Goal: Download file/media

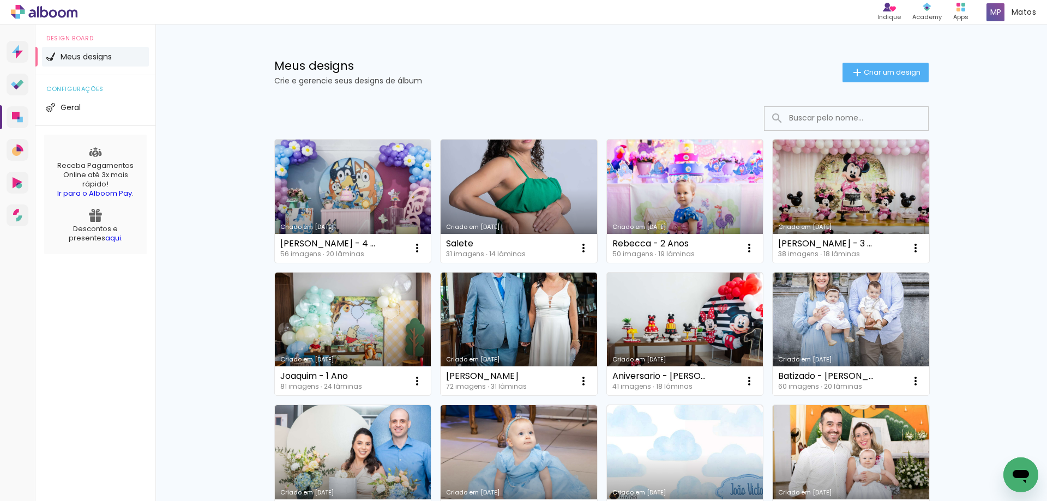
click at [356, 191] on link "Criado em [DATE]" at bounding box center [353, 201] width 156 height 123
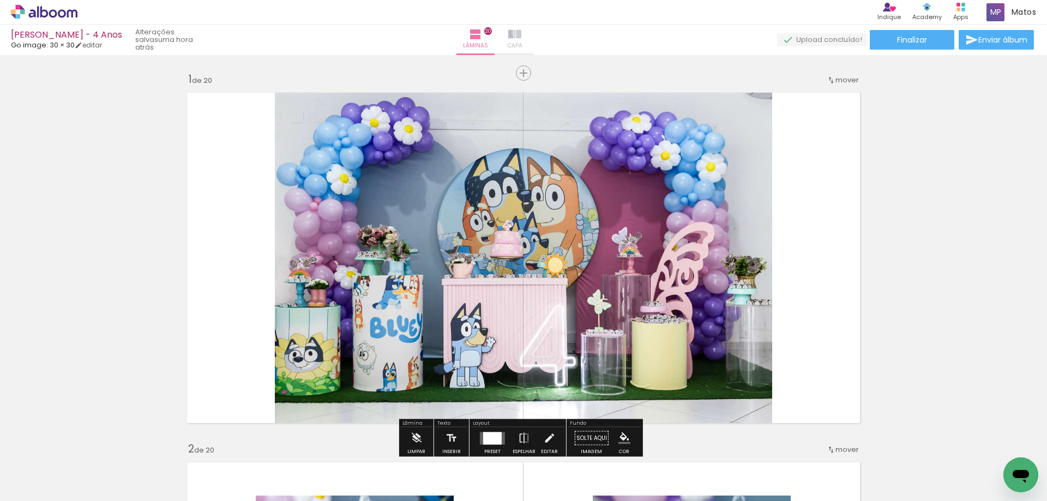
click at [521, 33] on iron-icon at bounding box center [514, 34] width 13 height 13
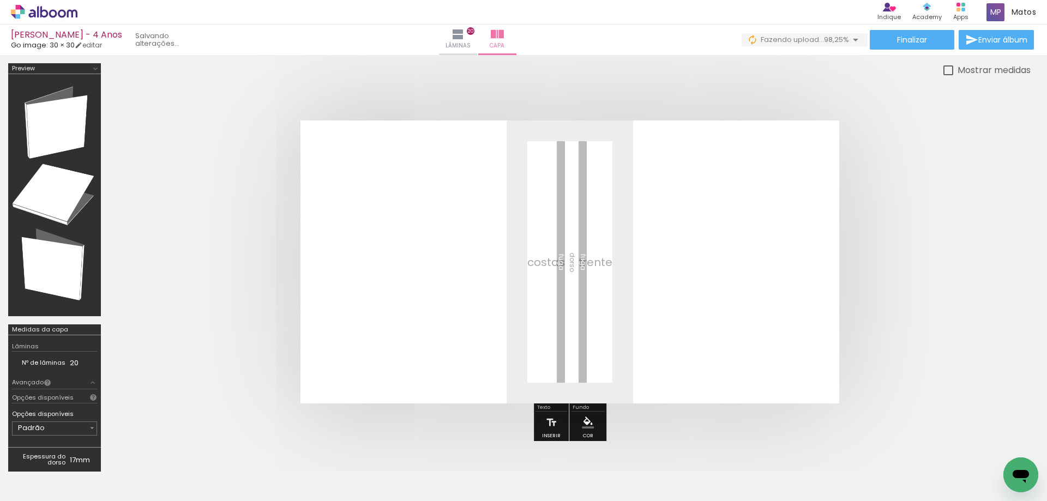
scroll to position [0, 2527]
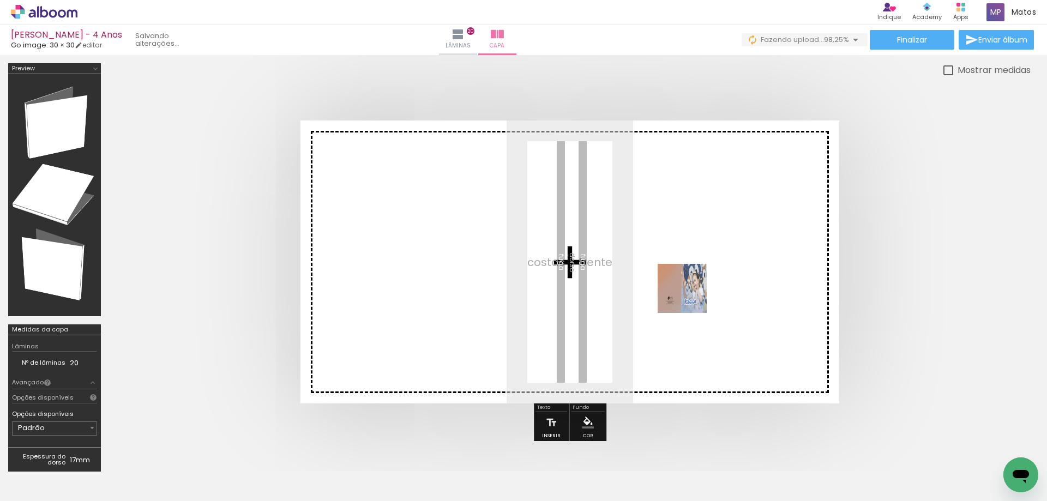
drag, startPoint x: 990, startPoint y: 456, endPoint x: 682, endPoint y: 297, distance: 347.0
click at [682, 297] on quentale-workspace at bounding box center [523, 250] width 1047 height 501
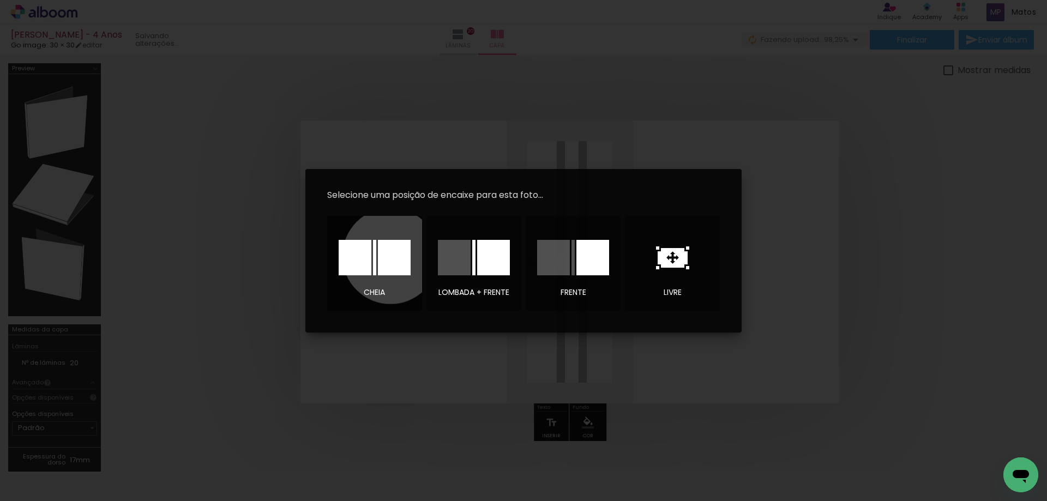
click at [0, 0] on div at bounding box center [0, 0] width 0 height 0
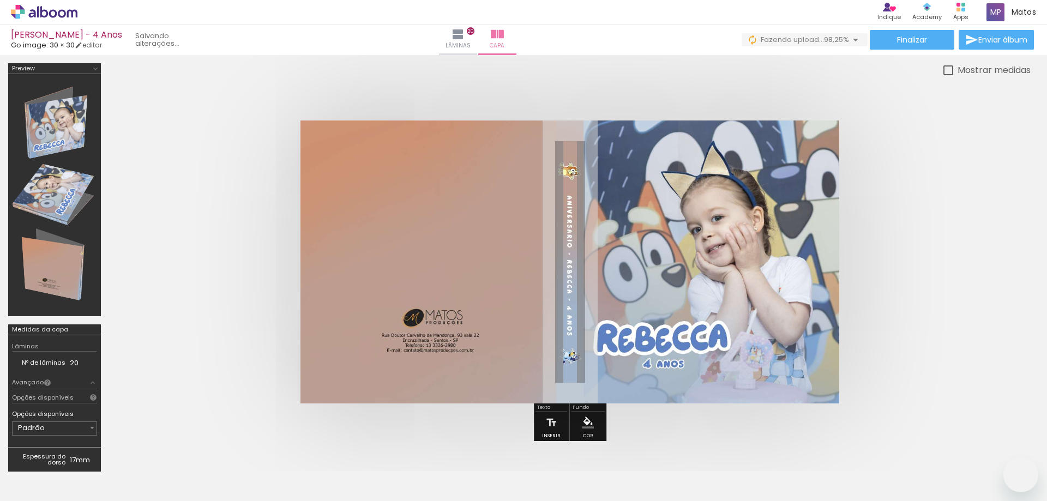
click at [948, 70] on div at bounding box center [948, 70] width 10 height 10
type paper-checkbox "on"
click at [948, 70] on div at bounding box center [948, 70] width 10 height 10
click at [49, 267] on div at bounding box center [54, 195] width 85 height 234
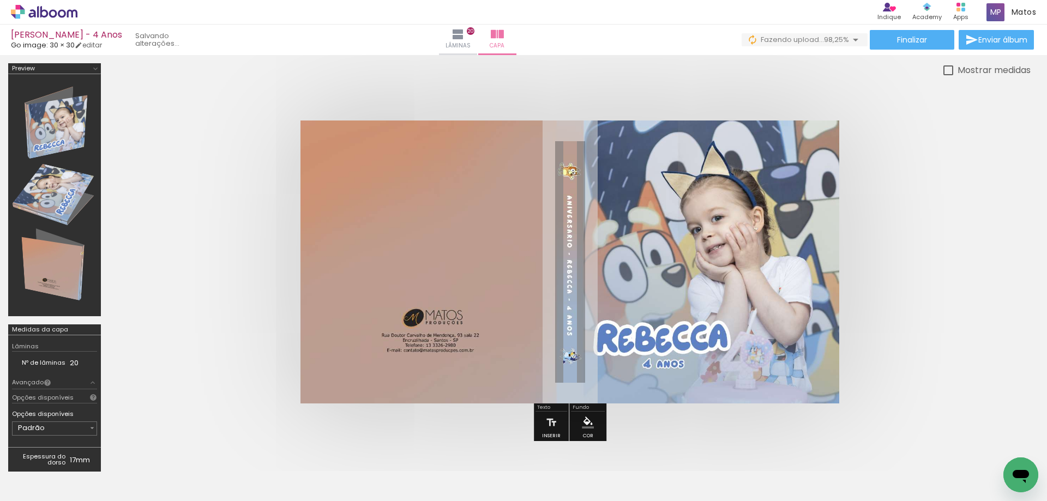
click at [52, 203] on div at bounding box center [54, 195] width 85 height 234
click at [58, 109] on div at bounding box center [54, 195] width 85 height 234
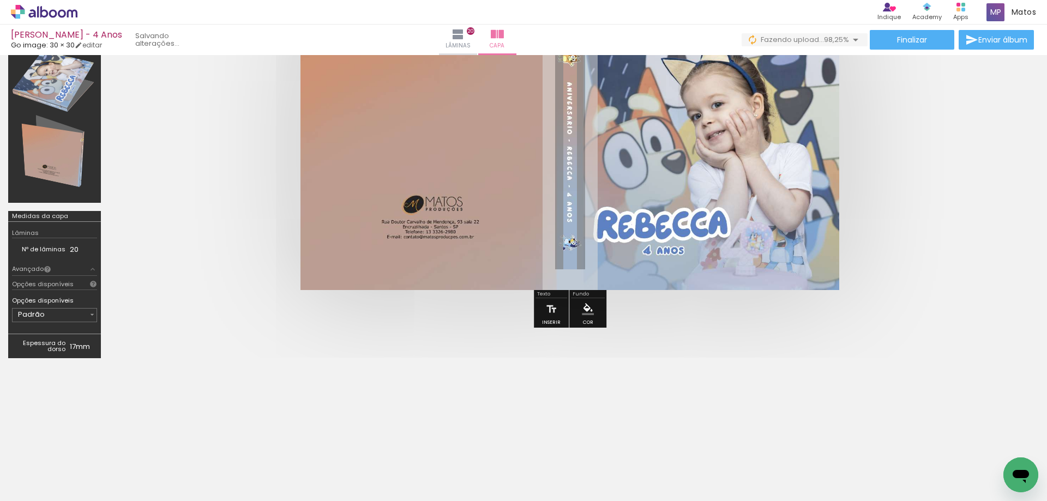
scroll to position [129, 0]
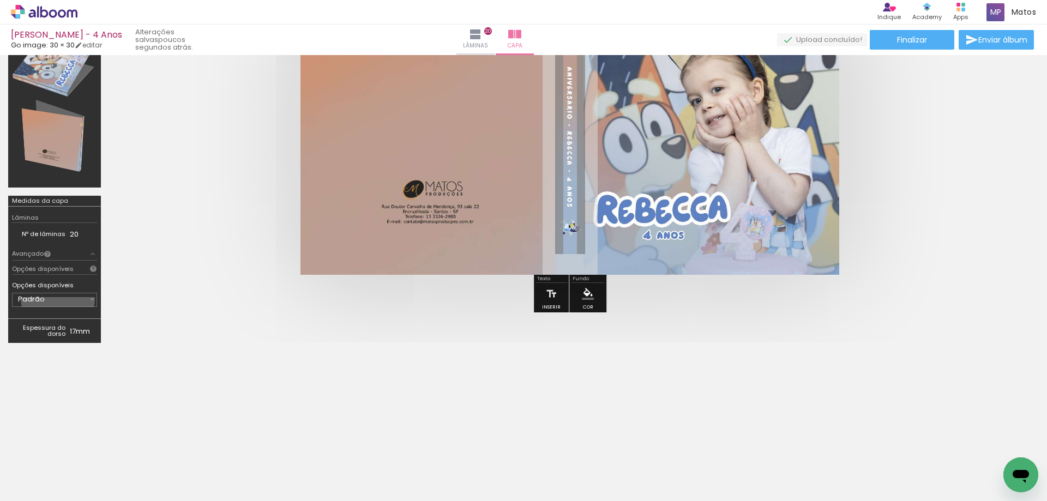
click at [58, 298] on input "Padrão" at bounding box center [53, 299] width 70 height 11
click at [58, 298] on paper-item "Padrão" at bounding box center [42, 302] width 61 height 22
click at [70, 335] on td "17mm" at bounding box center [83, 331] width 27 height 16
click at [92, 255] on iron-icon at bounding box center [92, 254] width 9 height 9
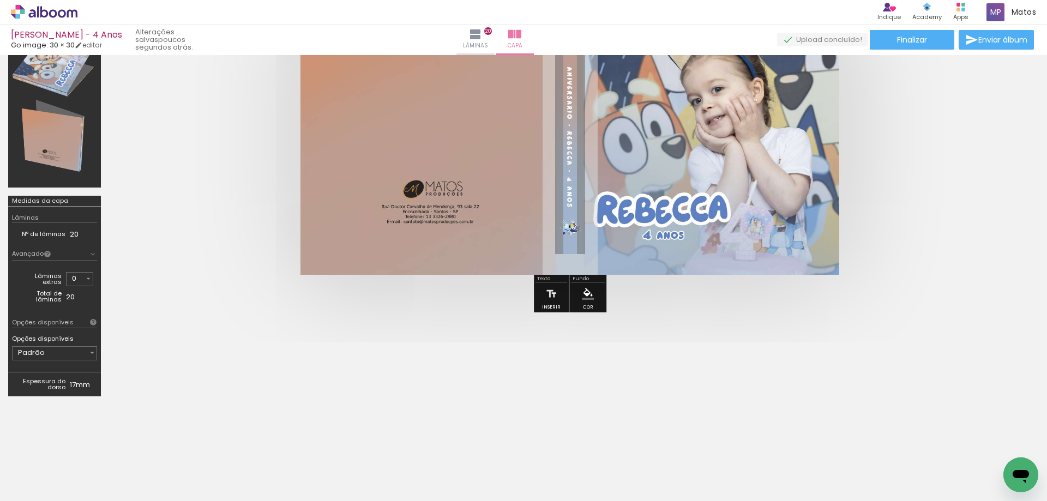
click at [92, 255] on iron-icon at bounding box center [92, 254] width 9 height 9
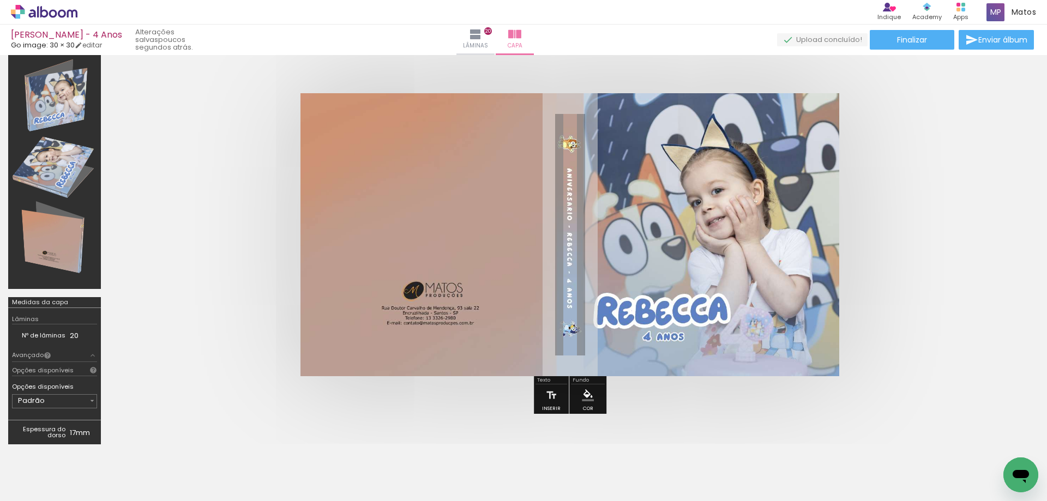
scroll to position [0, 0]
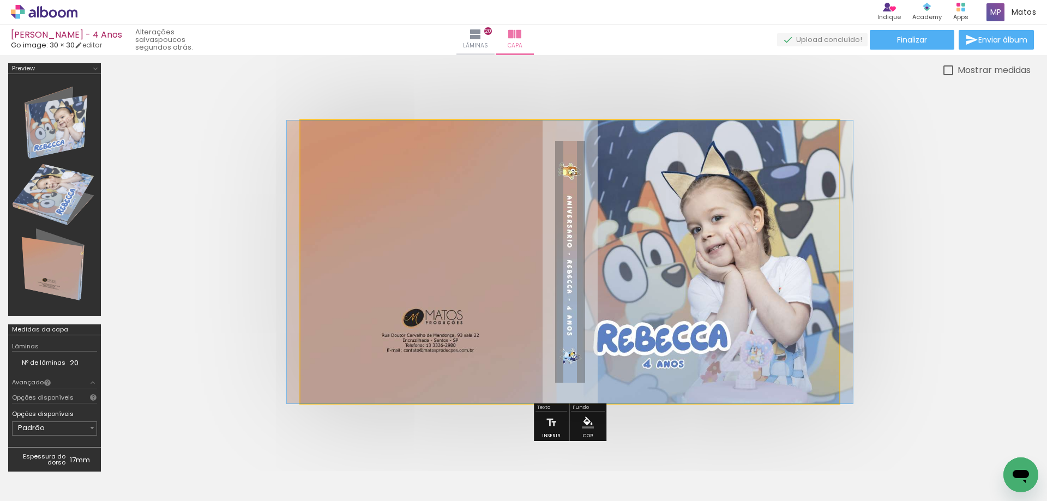
drag, startPoint x: 336, startPoint y: 148, endPoint x: 302, endPoint y: 149, distance: 34.9
type paper-slider "100"
click at [302, 149] on quentale-photo at bounding box center [569, 262] width 539 height 283
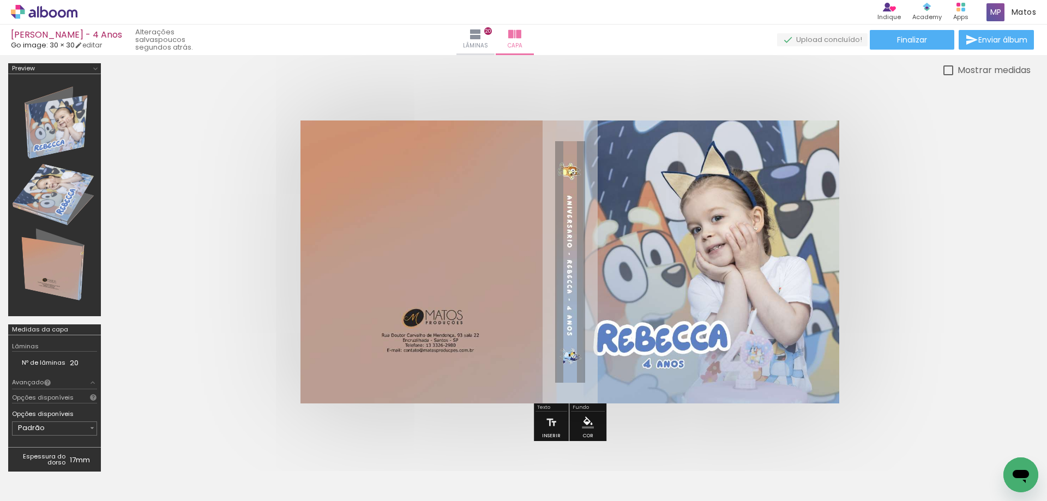
click at [916, 232] on quentale-cover at bounding box center [570, 262] width 834 height 283
click at [988, 39] on span "Enviar álbum" at bounding box center [1002, 40] width 49 height 8
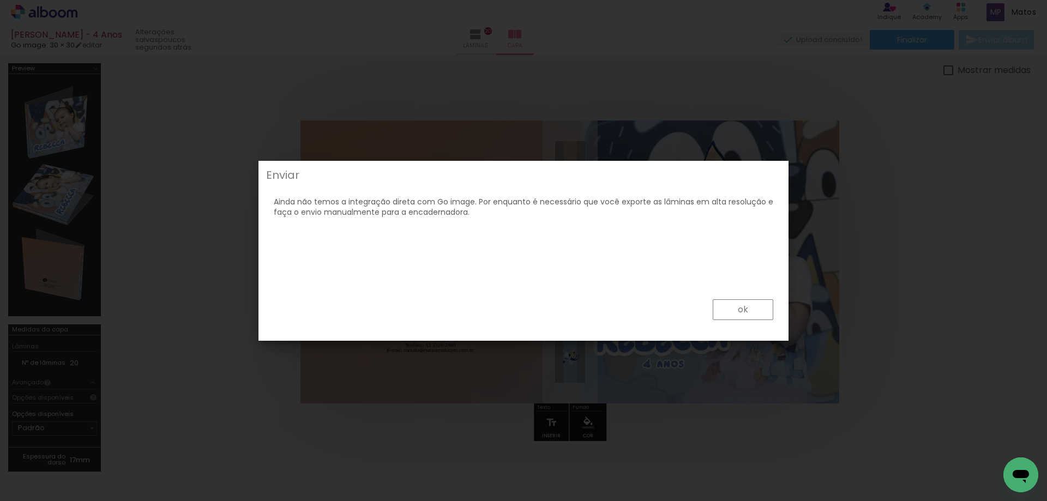
click at [0, 0] on slot "ok" at bounding box center [0, 0] width 0 height 0
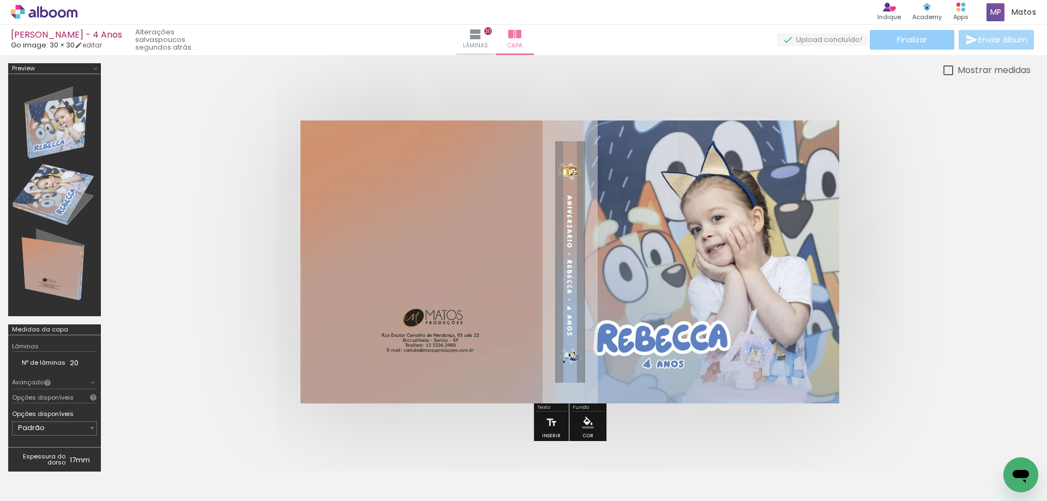
click at [923, 36] on span "Finalizar" at bounding box center [912, 40] width 30 height 8
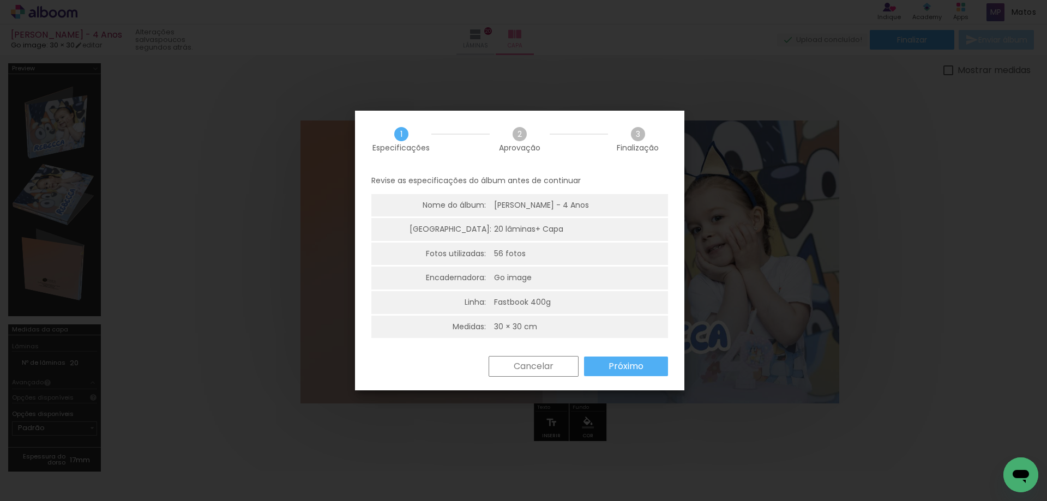
click at [0, 0] on slot "Próximo" at bounding box center [0, 0] width 0 height 0
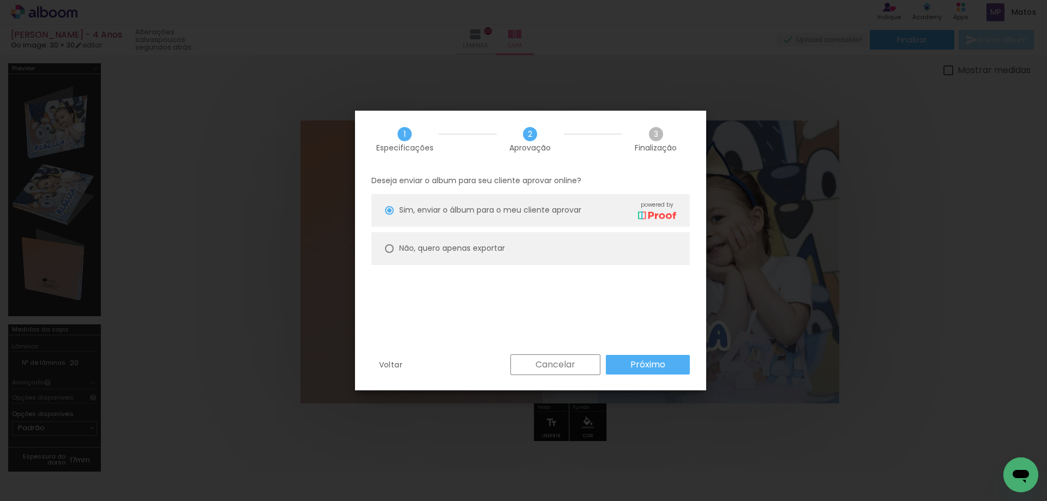
click at [0, 0] on slot "Não, quero apenas exportar" at bounding box center [0, 0] width 0 height 0
type paper-radio-button "on"
click at [665, 369] on paper-button "Próximo" at bounding box center [648, 365] width 84 height 20
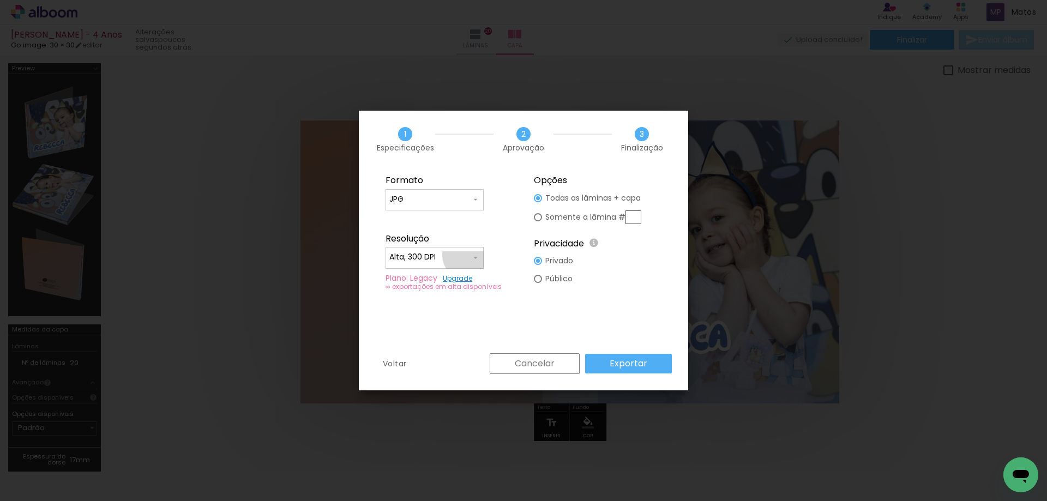
click at [469, 255] on input "Alta, 300 DPI" at bounding box center [430, 257] width 82 height 11
click at [468, 280] on paper-item "Baixa" at bounding box center [435, 278] width 98 height 22
type input "Baixa"
click at [466, 198] on input "JPG" at bounding box center [430, 199] width 82 height 11
click at [440, 213] on paper-item "PDF" at bounding box center [435, 220] width 98 height 22
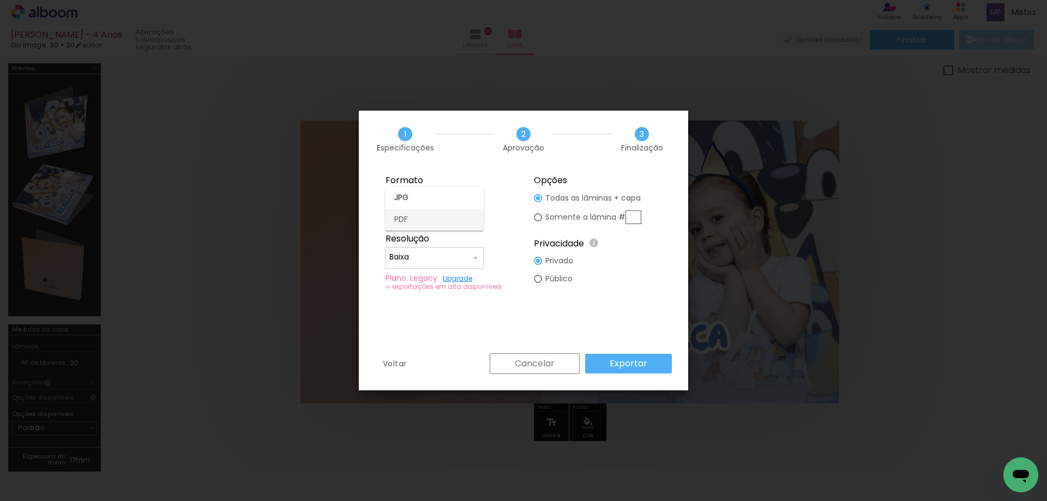
type input "PDF"
click at [0, 0] on slot "Exportar" at bounding box center [0, 0] width 0 height 0
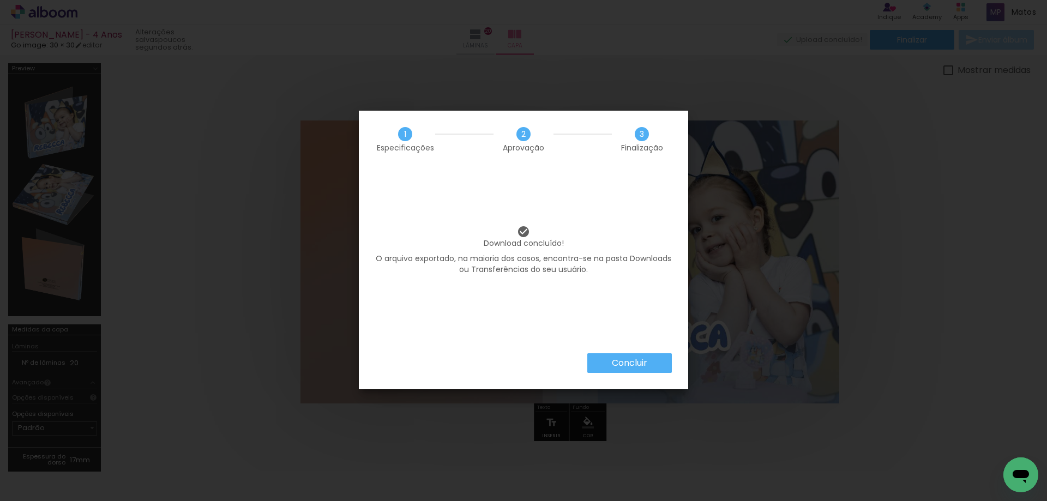
scroll to position [0, 2527]
click at [0, 0] on slot "Concluir" at bounding box center [0, 0] width 0 height 0
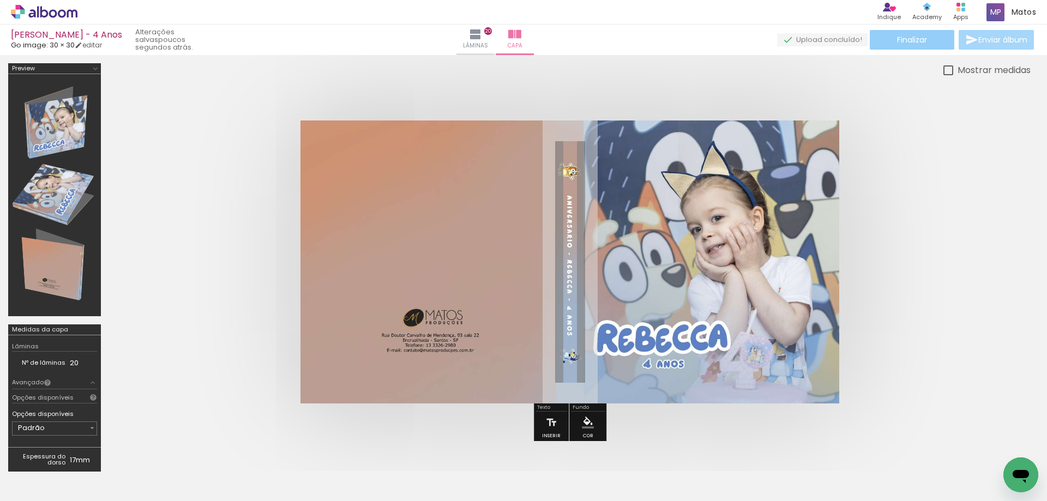
click at [914, 40] on span "Finalizar" at bounding box center [912, 40] width 30 height 8
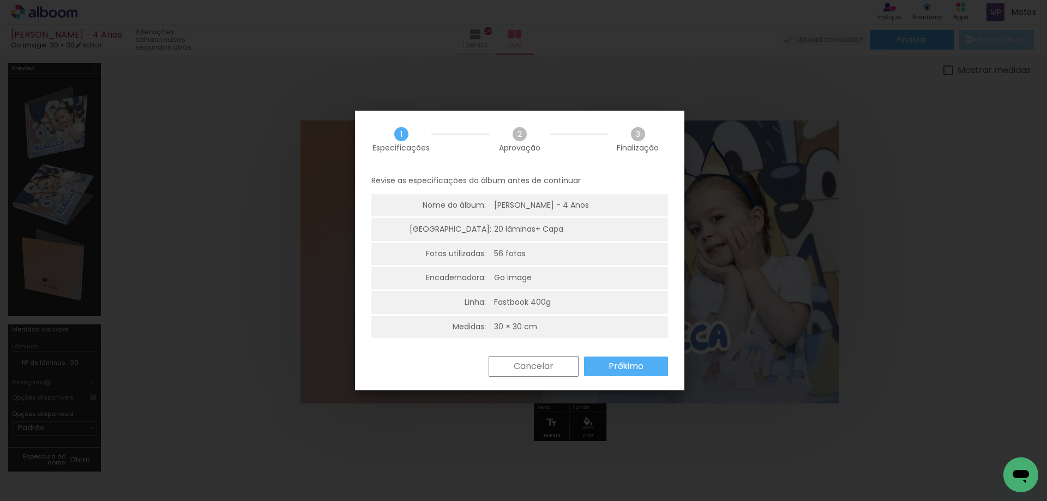
click at [0, 0] on slot "Próximo" at bounding box center [0, 0] width 0 height 0
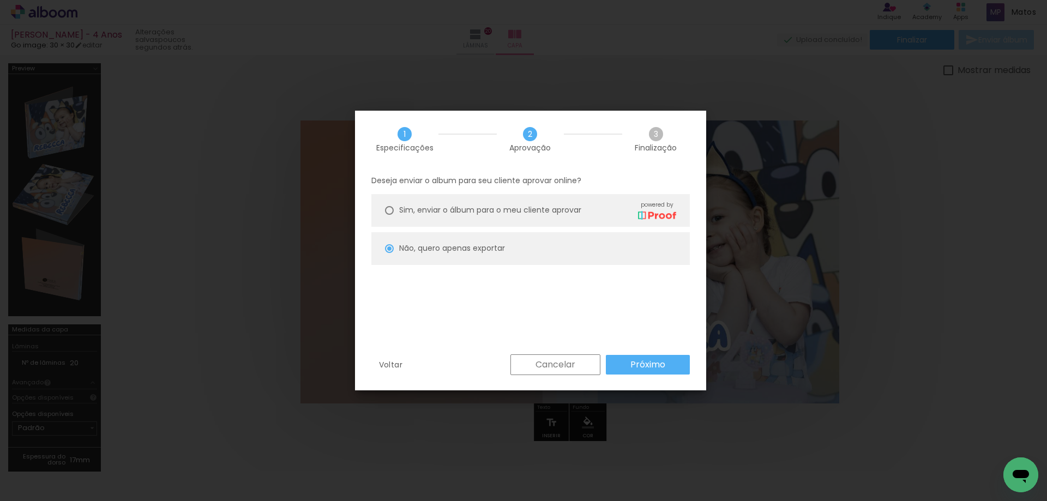
click at [0, 0] on slot "Próximo" at bounding box center [0, 0] width 0 height 0
type input "Baixa"
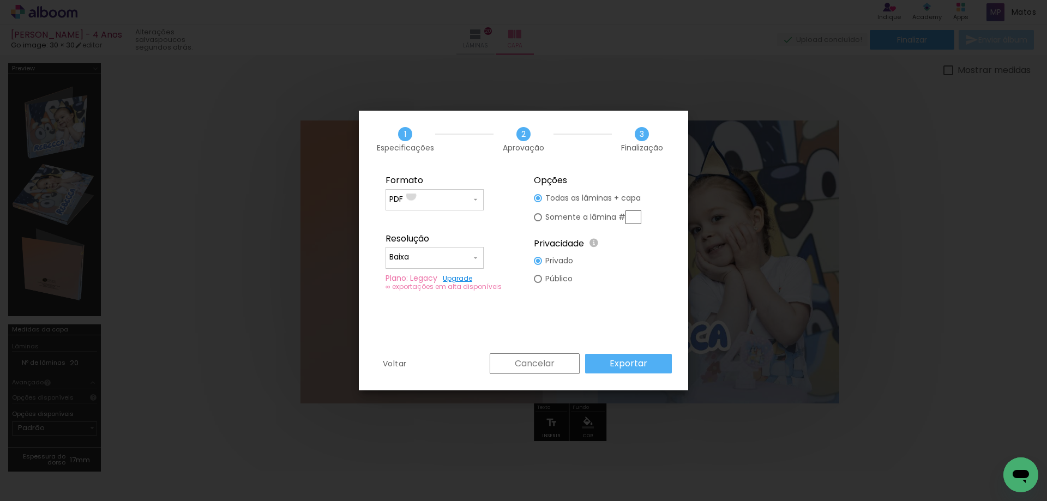
click at [411, 196] on input "PDF" at bounding box center [430, 199] width 82 height 11
click at [419, 198] on paper-item "JPG" at bounding box center [435, 198] width 98 height 22
type input "JPG"
click at [446, 258] on input "Baixa" at bounding box center [430, 257] width 82 height 11
click at [526, 254] on fieldset "Opções Todas as lâminas + capa Somente a lâmina # Privacidade Todo o conteúdo o…" at bounding box center [598, 233] width 146 height 130
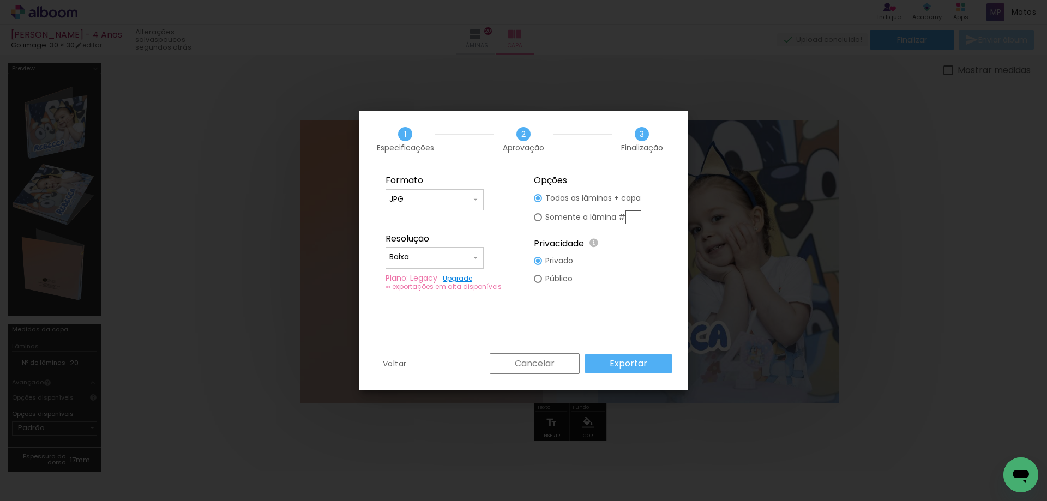
click at [0, 0] on slot "Exportar" at bounding box center [0, 0] width 0 height 0
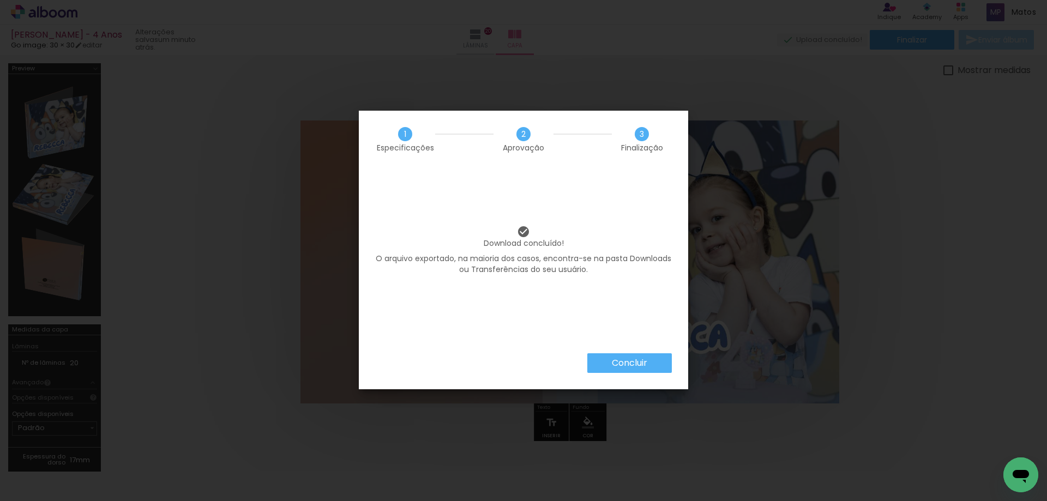
scroll to position [0, 2527]
click at [0, 0] on slot "Concluir" at bounding box center [0, 0] width 0 height 0
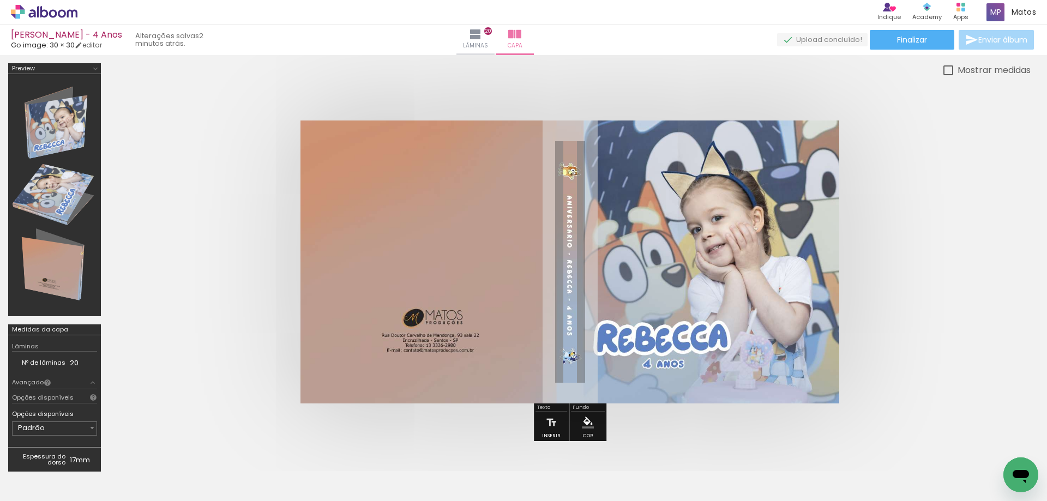
scroll to position [0, 2527]
